Goal: Transaction & Acquisition: Purchase product/service

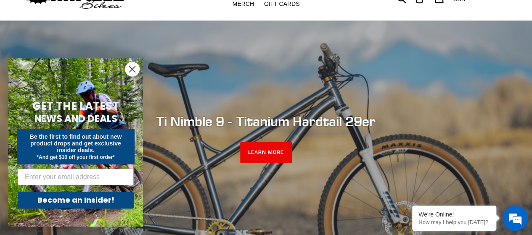
scroll to position [84, 0]
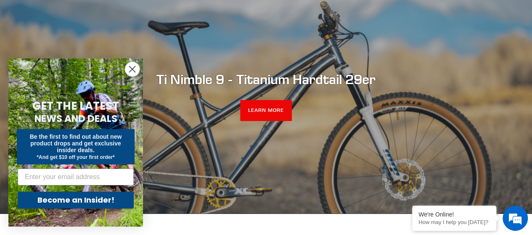
click at [132, 71] on circle "Close dialog" at bounding box center [132, 69] width 14 height 14
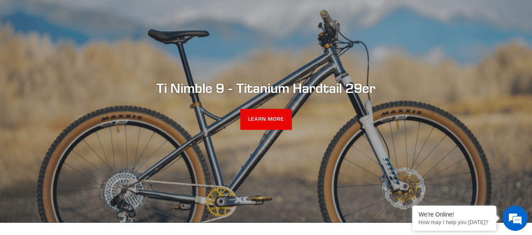
scroll to position [80, 0]
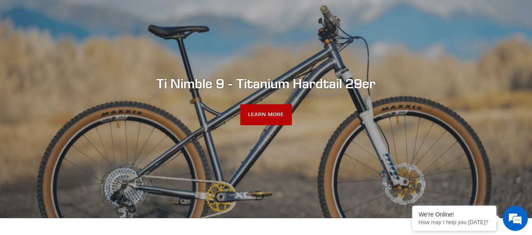
click at [270, 116] on link "LEARN MORE" at bounding box center [266, 114] width 52 height 21
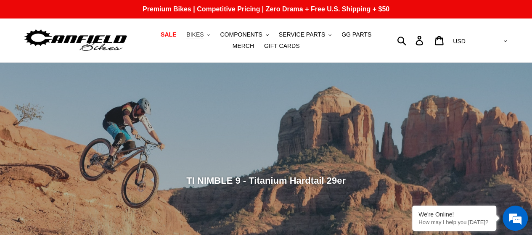
click at [193, 39] on button "BIKES .cls-1{fill:#231f20}" at bounding box center [198, 34] width 32 height 11
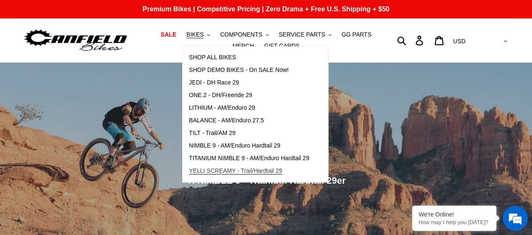
click at [204, 170] on span "YELLI SCREAMY - Trail/Hardtail 29" at bounding box center [235, 170] width 93 height 7
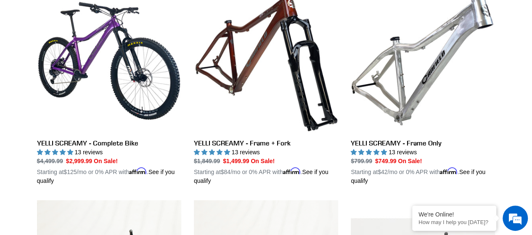
scroll to position [252, 0]
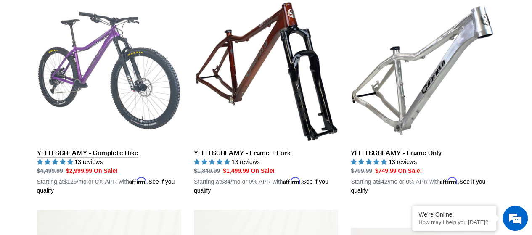
click at [111, 90] on link "YELLI SCREAMY - Complete Bike" at bounding box center [109, 96] width 144 height 197
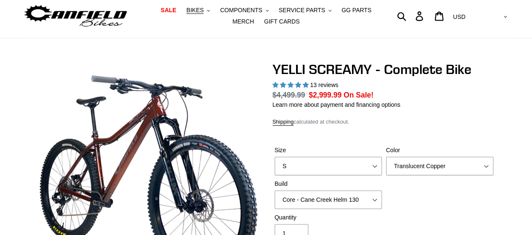
select select "highest-rating"
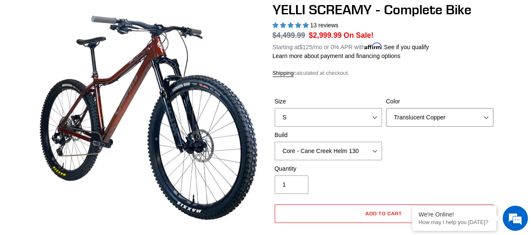
click at [452, 109] on select "Translucent Copper Purple Haze Raw" at bounding box center [439, 117] width 107 height 18
click at [386, 108] on select "Translucent Copper Purple Haze Raw" at bounding box center [439, 117] width 107 height 18
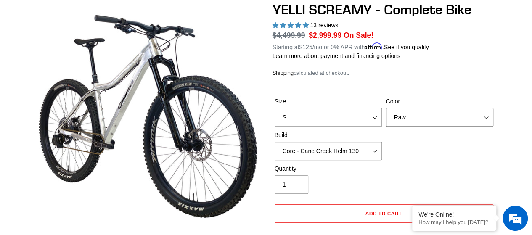
click at [418, 121] on select "Translucent Copper Purple Haze Raw" at bounding box center [439, 117] width 107 height 18
click at [386, 108] on select "Translucent Copper Purple Haze Raw" at bounding box center [439, 117] width 107 height 18
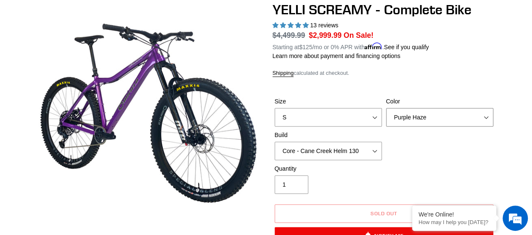
click at [417, 119] on select "Translucent Copper Purple Haze Raw" at bounding box center [439, 117] width 107 height 18
click at [386, 108] on select "Translucent Copper Purple Haze Raw" at bounding box center [439, 117] width 107 height 18
click at [414, 123] on select "Translucent Copper Purple Haze Raw" at bounding box center [439, 117] width 107 height 18
select select "Translucent Copper"
click at [386, 108] on select "Translucent Copper Purple Haze Raw" at bounding box center [439, 117] width 107 height 18
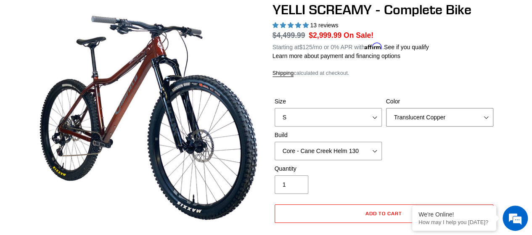
scroll to position [126, 0]
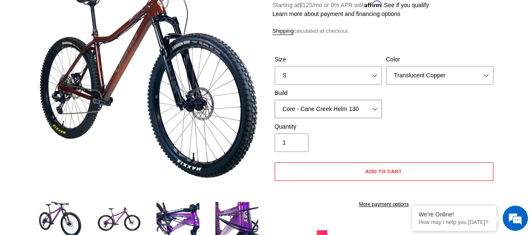
click at [370, 106] on select "Core - Cane Creek Helm 130 Pro - Cane Creek Helm 130 Core - Fox 34 SL Factory G…" at bounding box center [328, 109] width 107 height 18
select select "Core - Fox 34 SL Factory Grip X 130"
click at [275, 100] on select "Core - Cane Creek Helm 130 Pro - Cane Creek Helm 130 Core - Fox 34 SL Factory G…" at bounding box center [328, 109] width 107 height 18
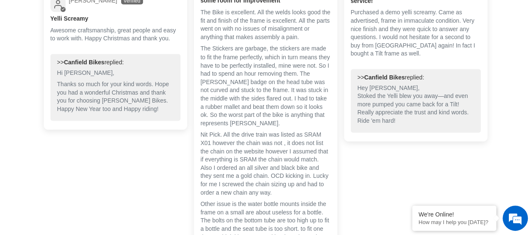
scroll to position [2354, 0]
